Goal: Information Seeking & Learning: Learn about a topic

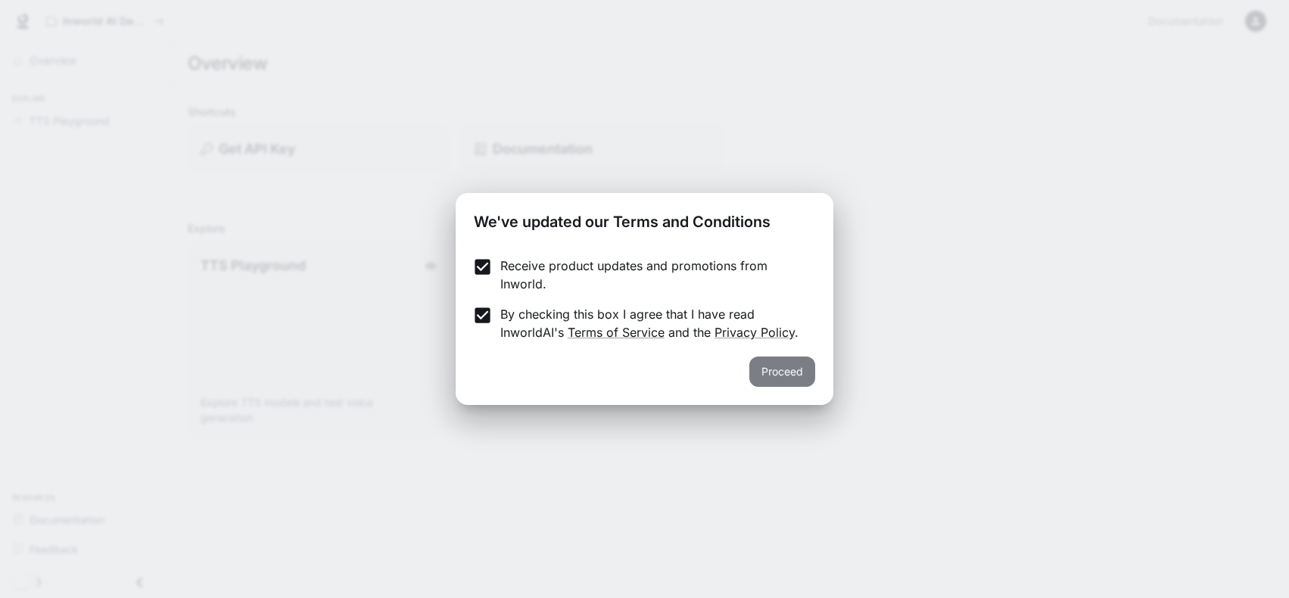
click at [783, 378] on button "Proceed" at bounding box center [782, 371] width 66 height 30
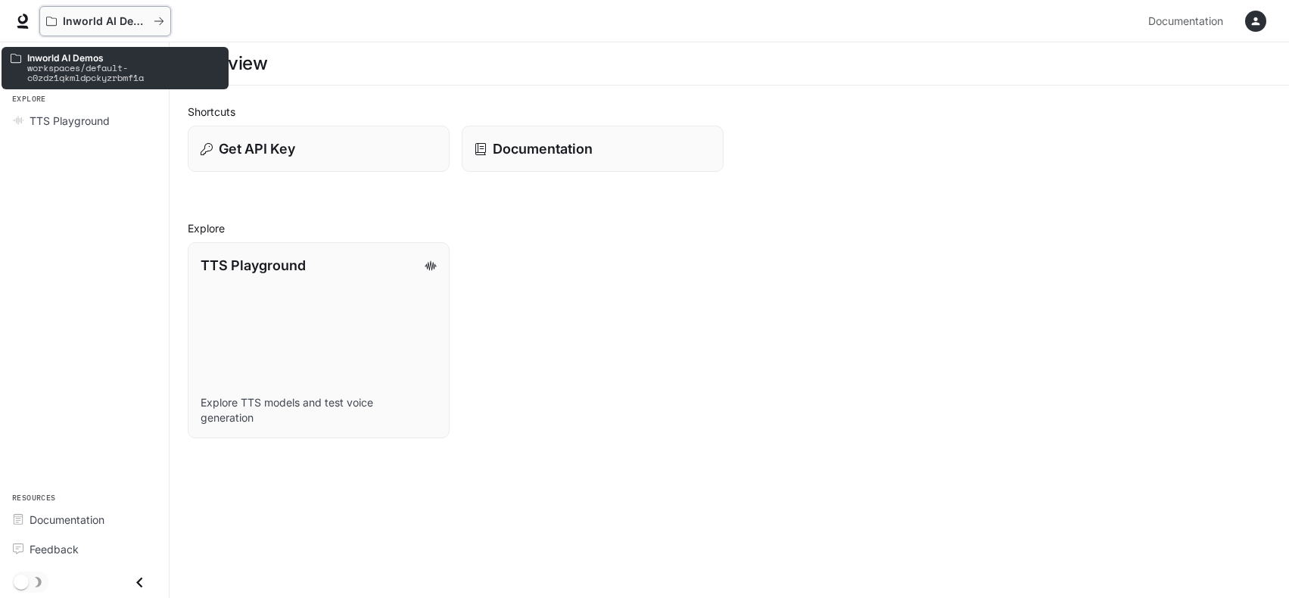
click at [98, 23] on p "Inworld AI Demos" at bounding box center [105, 21] width 85 height 13
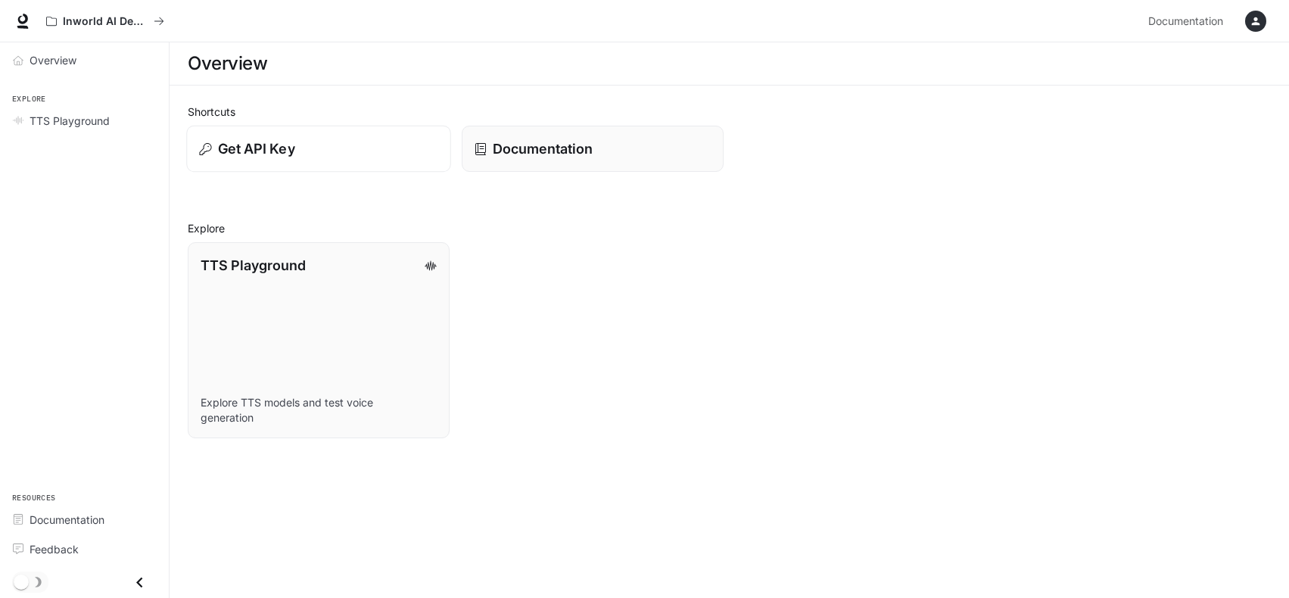
click at [230, 142] on p "Get API Key" at bounding box center [256, 149] width 77 height 20
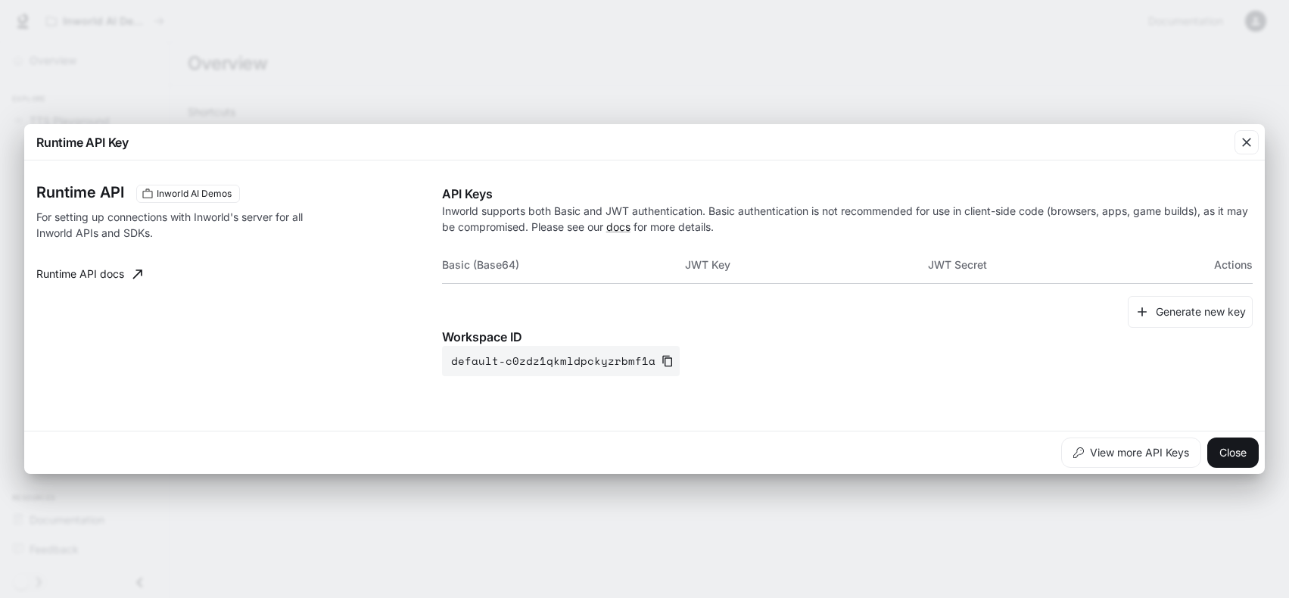
click at [560, 107] on div "Runtime API Key Runtime API Inworld AI Demos For setting up connections with In…" at bounding box center [644, 299] width 1289 height 598
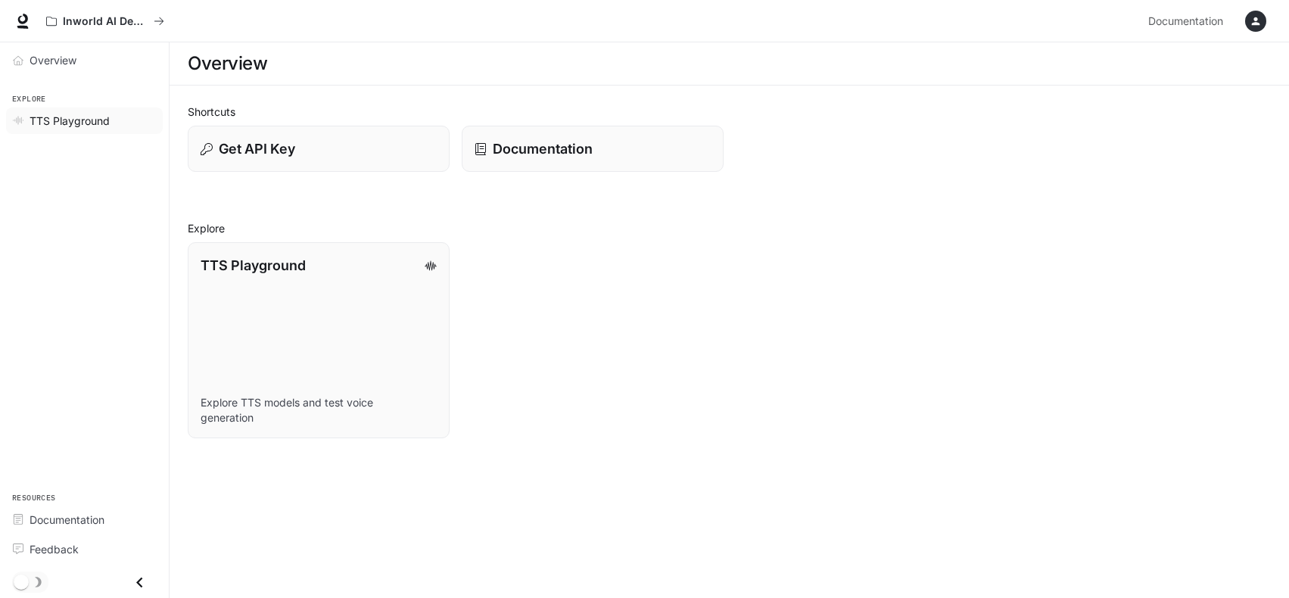
click at [75, 120] on span "TTS Playground" at bounding box center [70, 121] width 80 height 16
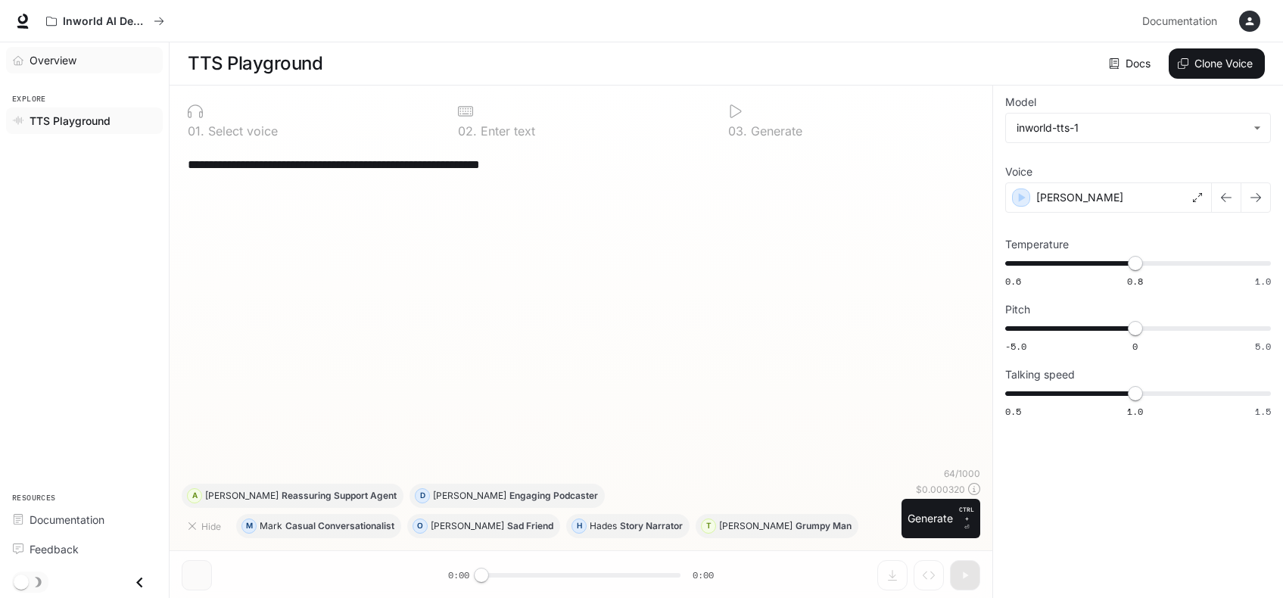
click at [83, 64] on div "Overview" at bounding box center [93, 60] width 126 height 16
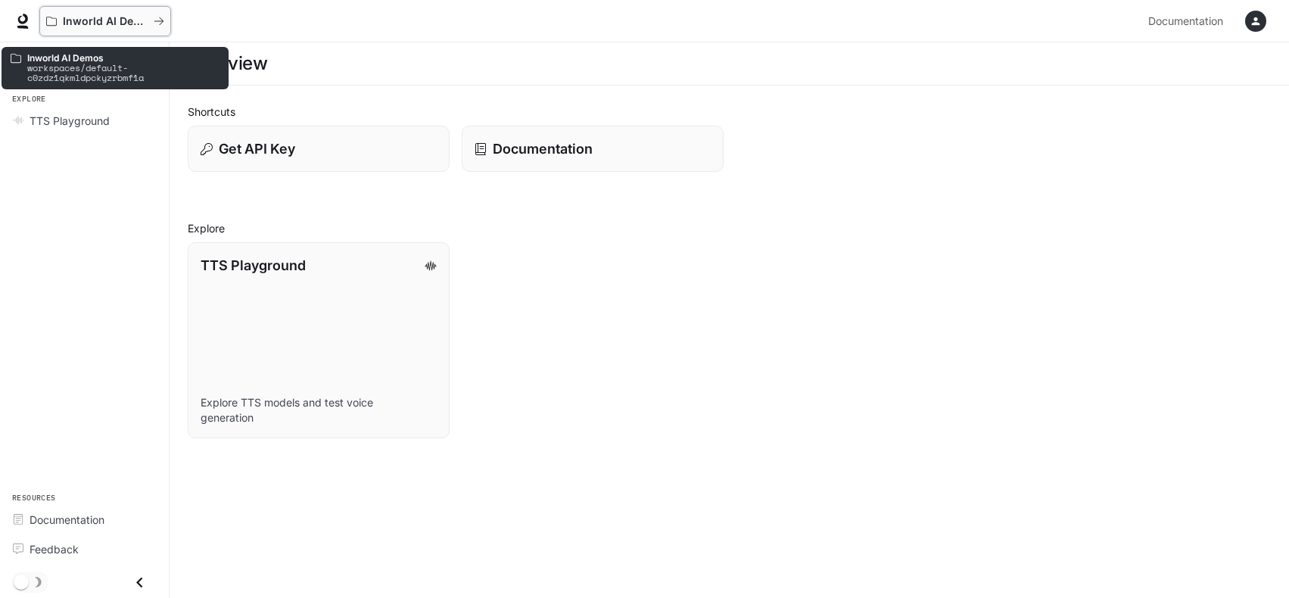
click at [108, 23] on p "Inworld AI Demos" at bounding box center [105, 21] width 85 height 13
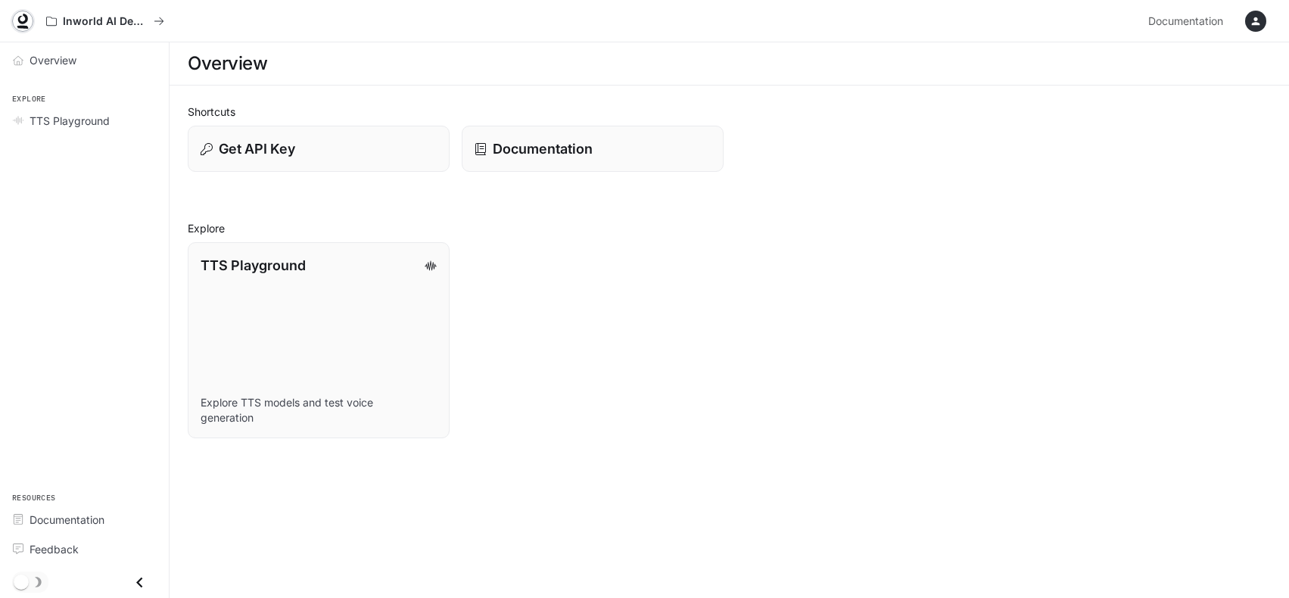
click at [19, 20] on icon at bounding box center [23, 19] width 10 height 11
click at [493, 153] on p "Documentation" at bounding box center [541, 149] width 101 height 20
